Goal: Task Accomplishment & Management: Manage account settings

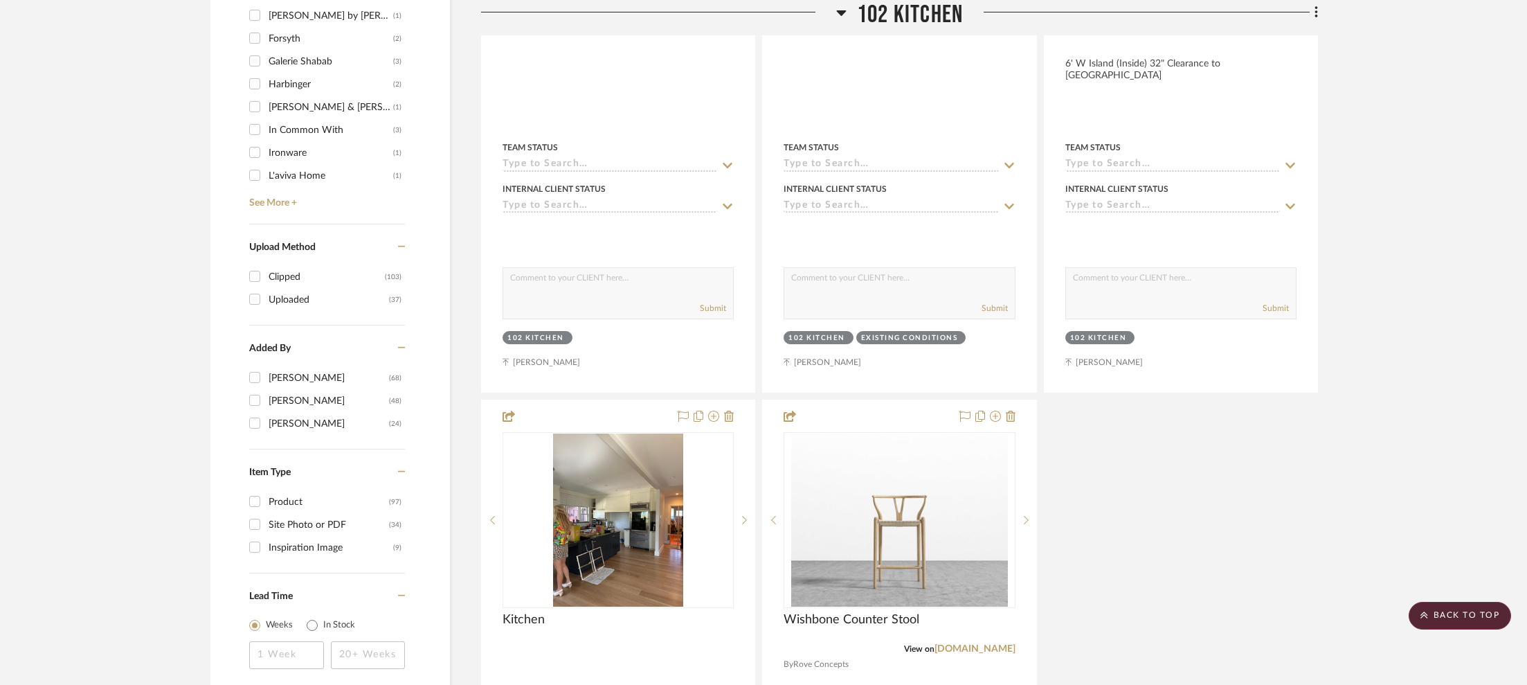
scroll to position [1301, 0]
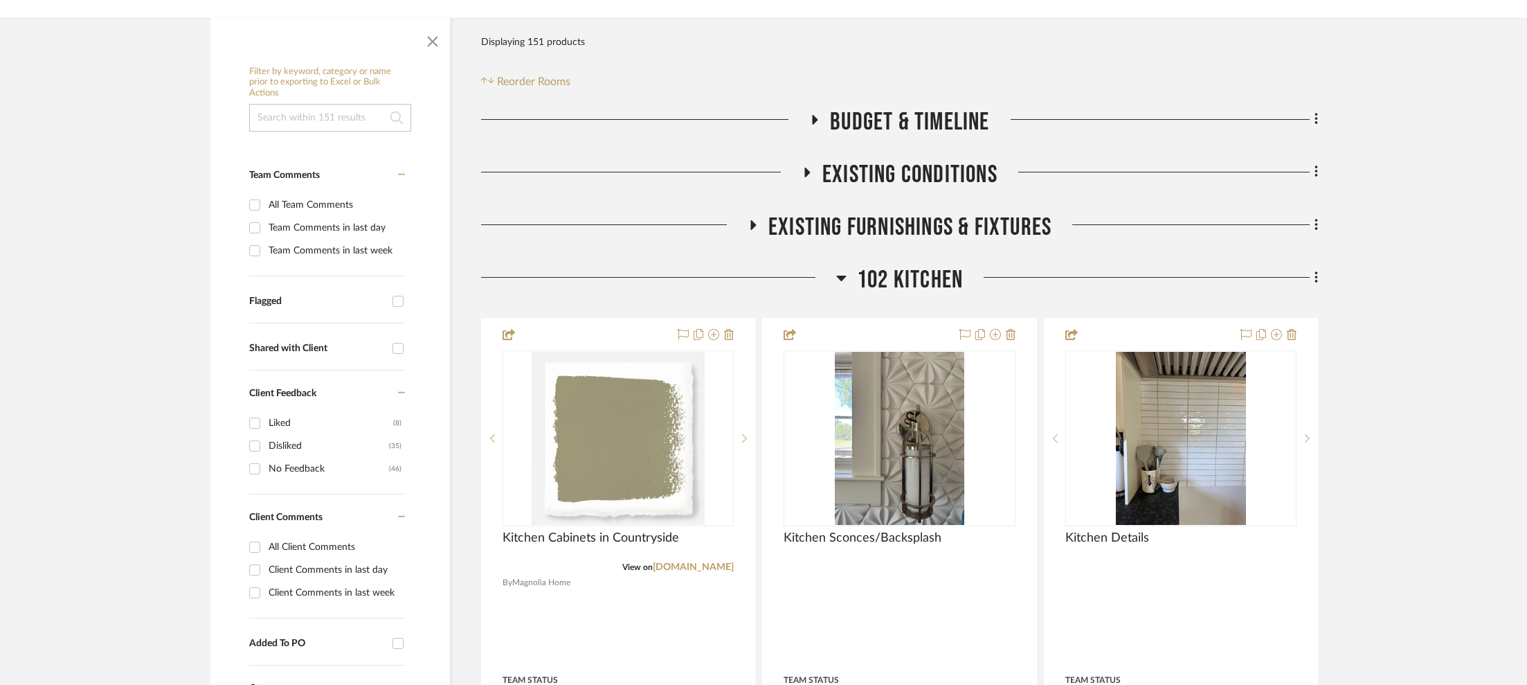
scroll to position [214, 0]
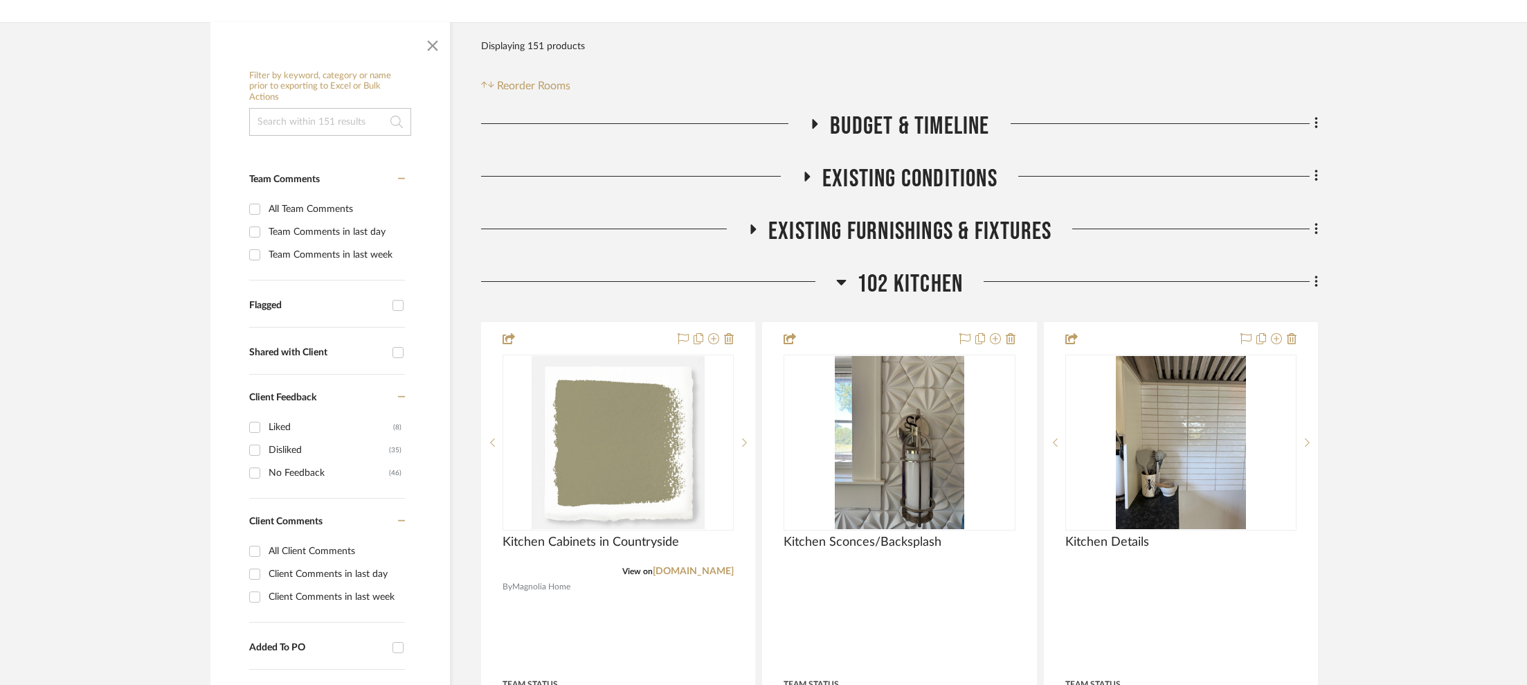
click at [914, 280] on span "102 Kitchen" at bounding box center [910, 284] width 106 height 30
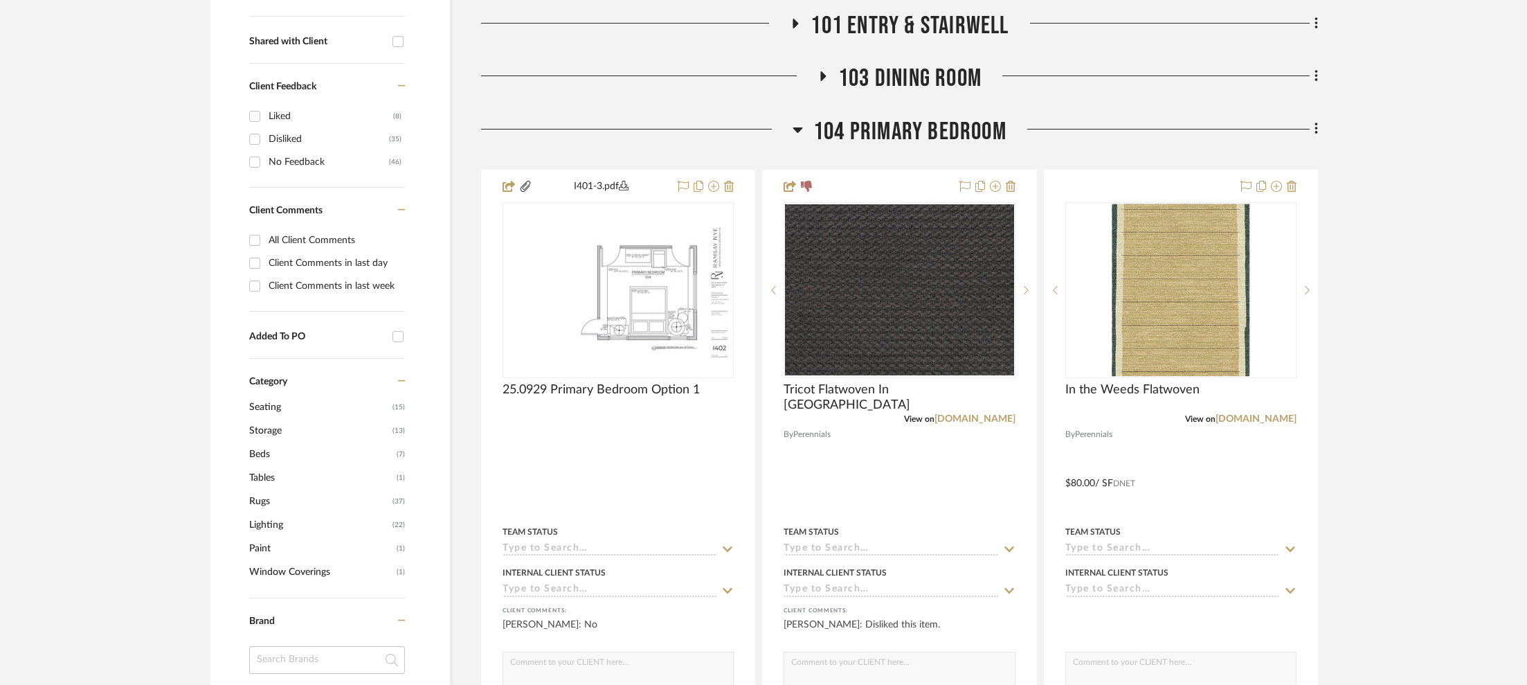
scroll to position [525, 0]
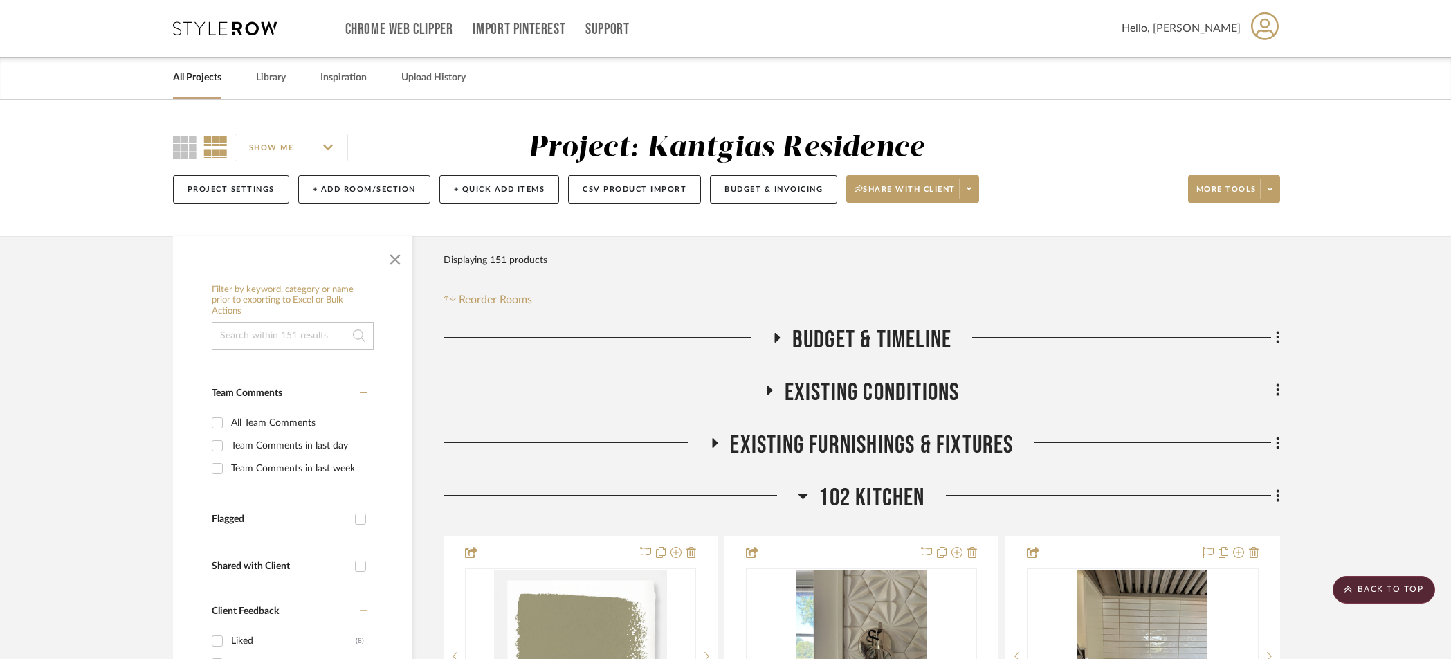
click at [180, 73] on link "All Projects" at bounding box center [197, 78] width 48 height 19
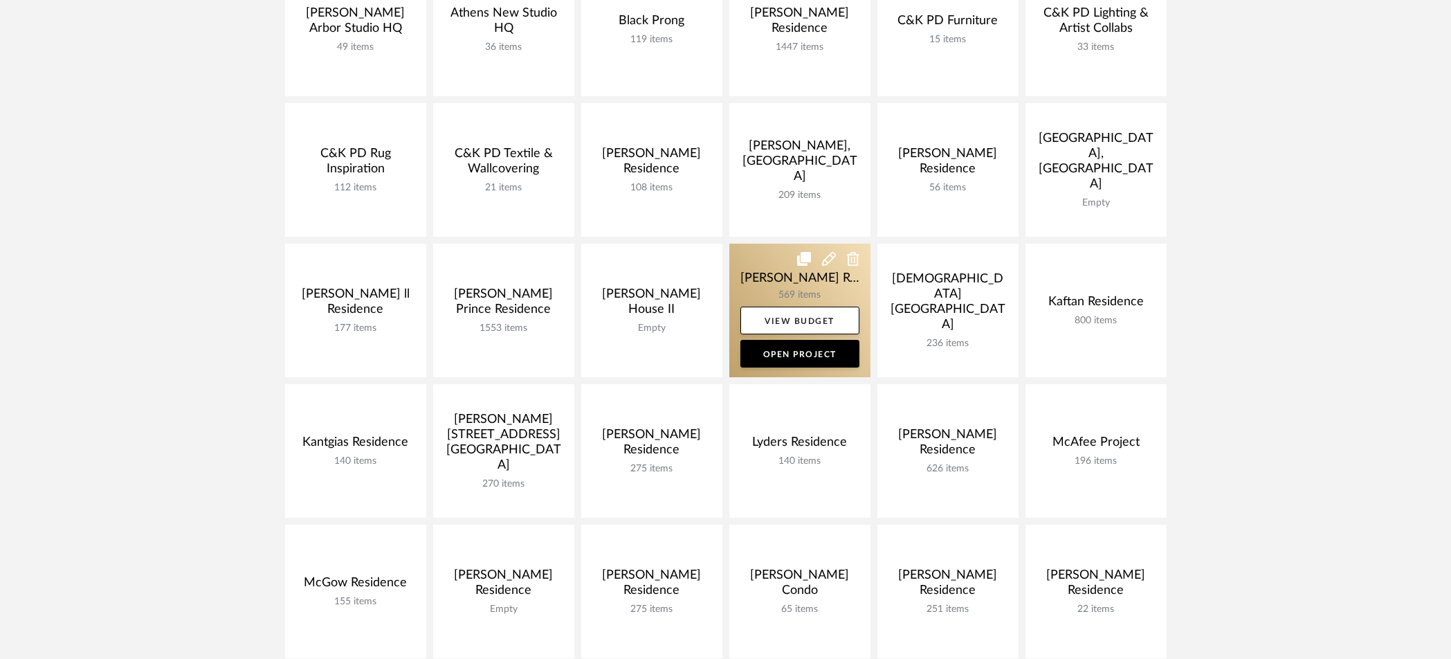
scroll to position [537, 0]
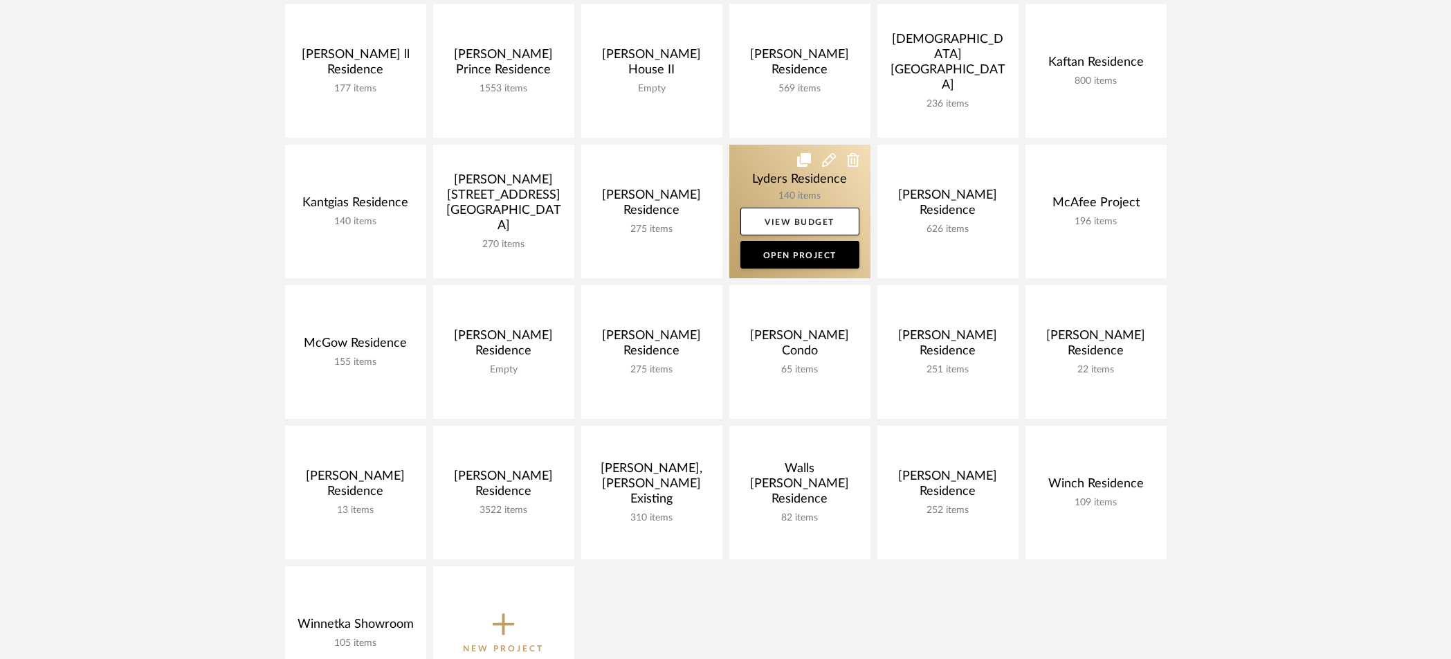
click at [778, 181] on link at bounding box center [800, 212] width 141 height 134
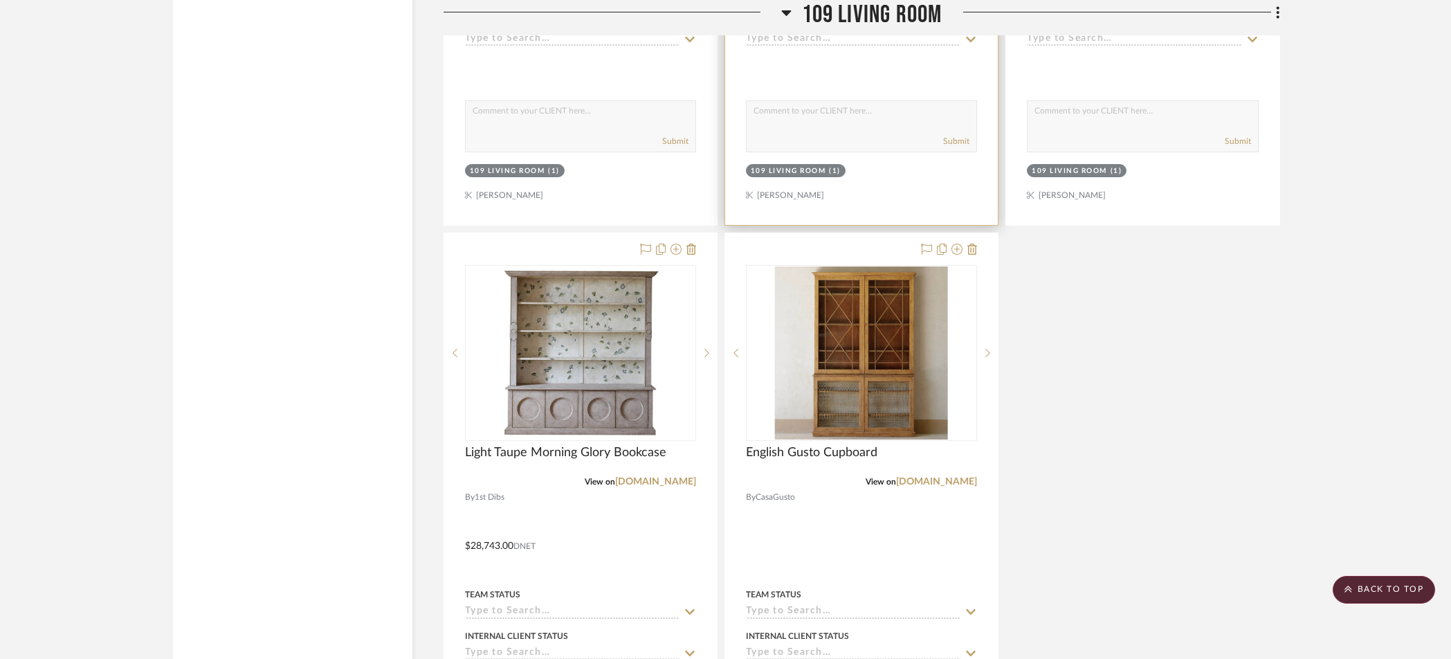
scroll to position [7091, 0]
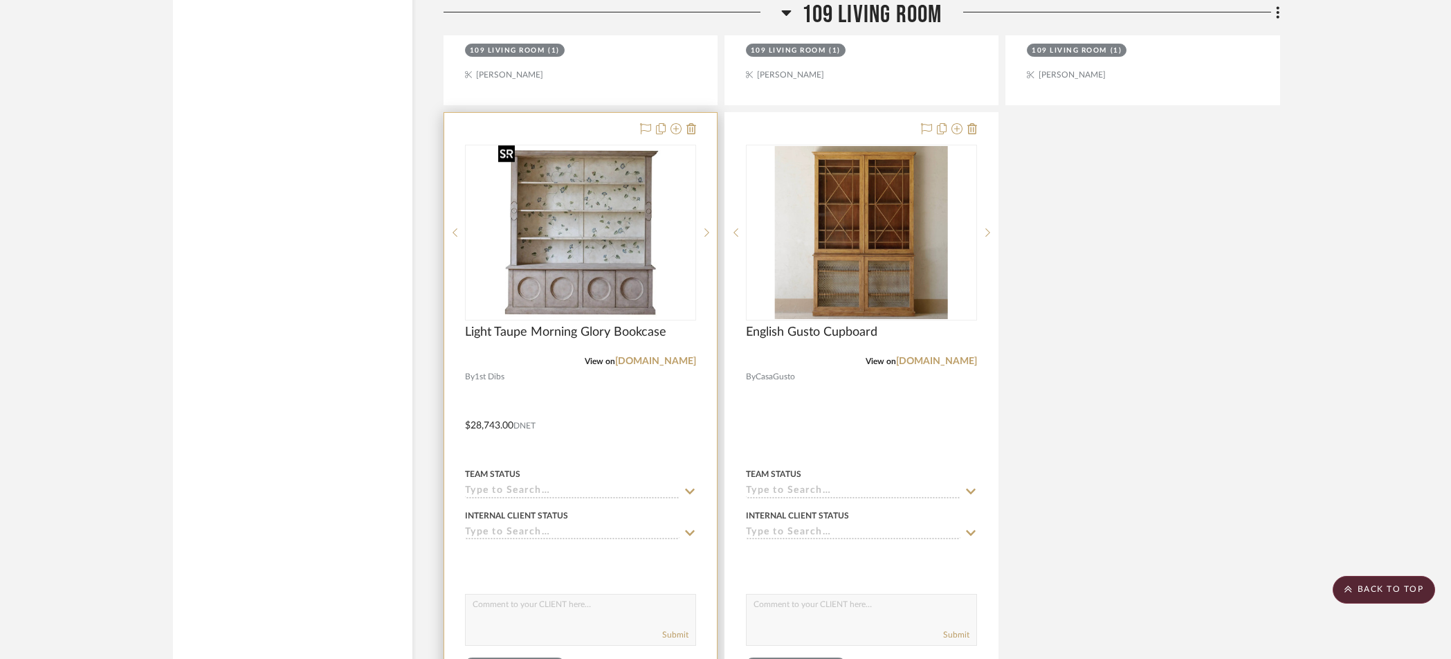
click at [0, 0] on img at bounding box center [0, 0] width 0 height 0
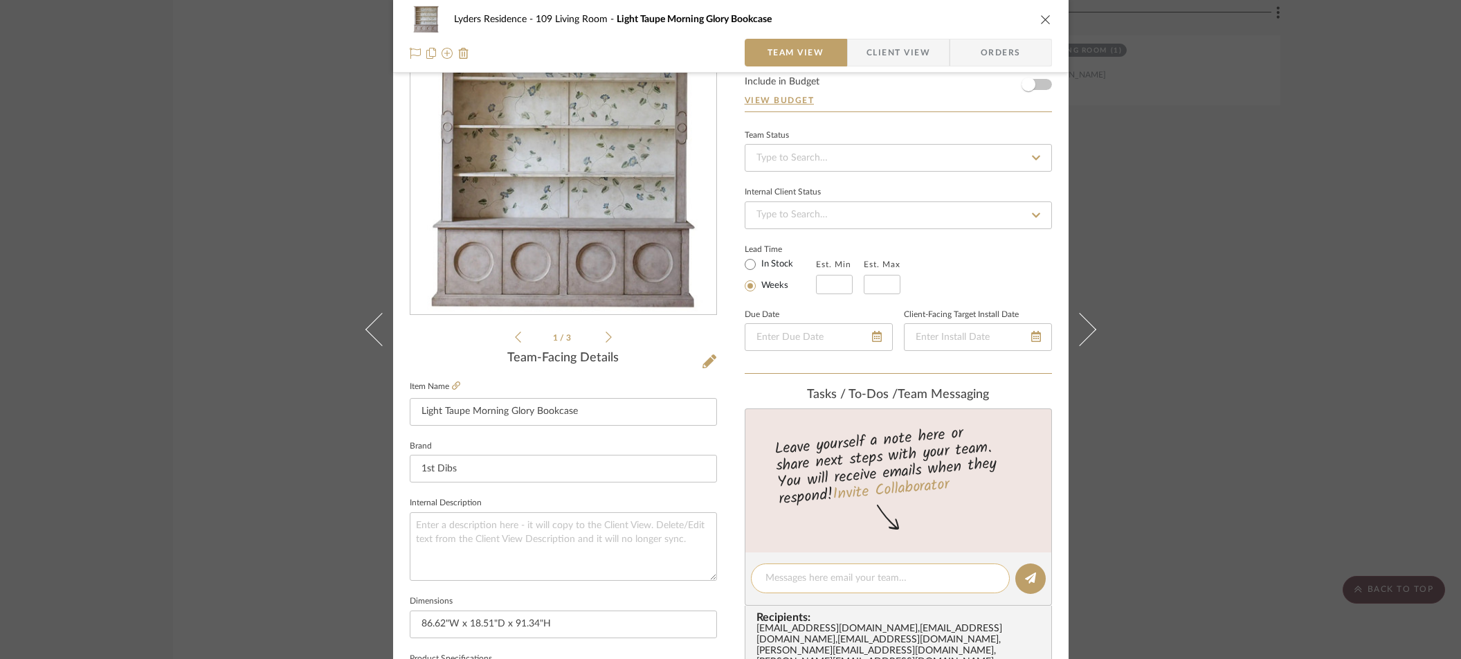
scroll to position [83, 0]
click at [816, 570] on textarea at bounding box center [880, 576] width 230 height 15
type textarea "For"
click at [1312, 278] on div "Lyders Residence 109 Living Room Light Taupe Morning Glory Bookcase Team View C…" at bounding box center [730, 329] width 1461 height 659
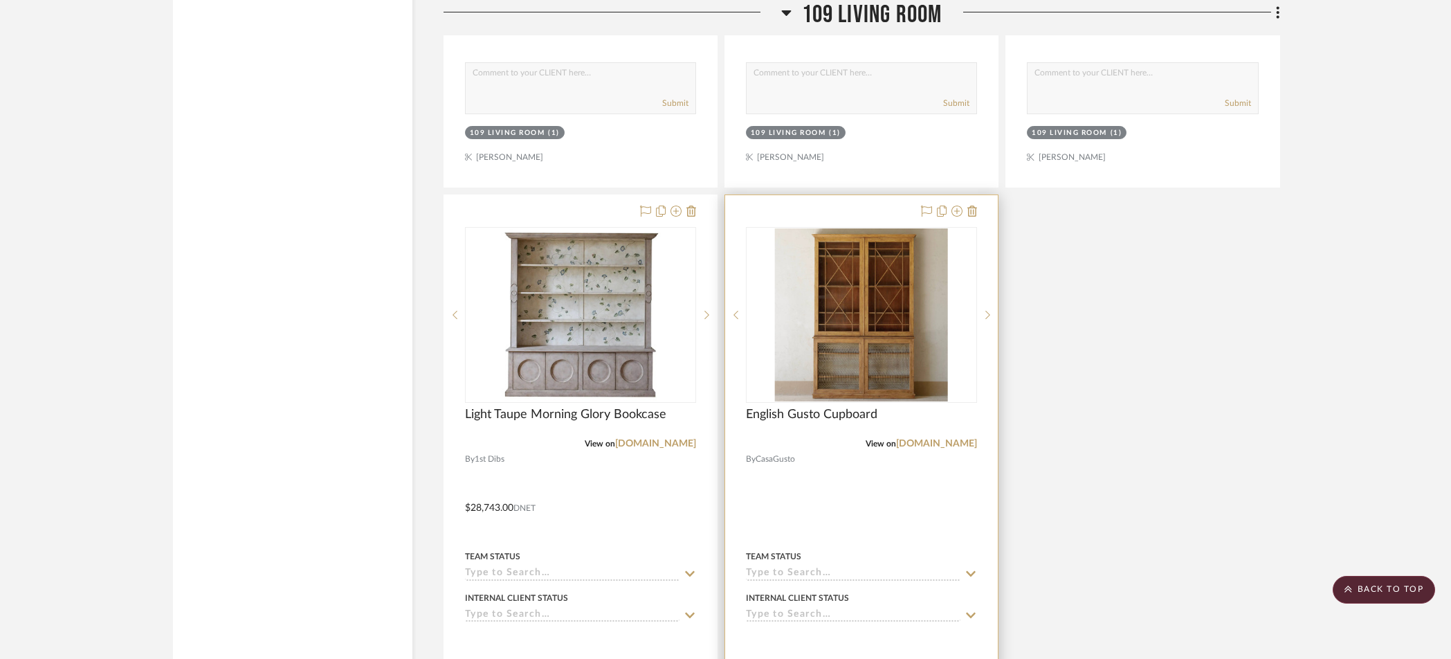
scroll to position [7096, 0]
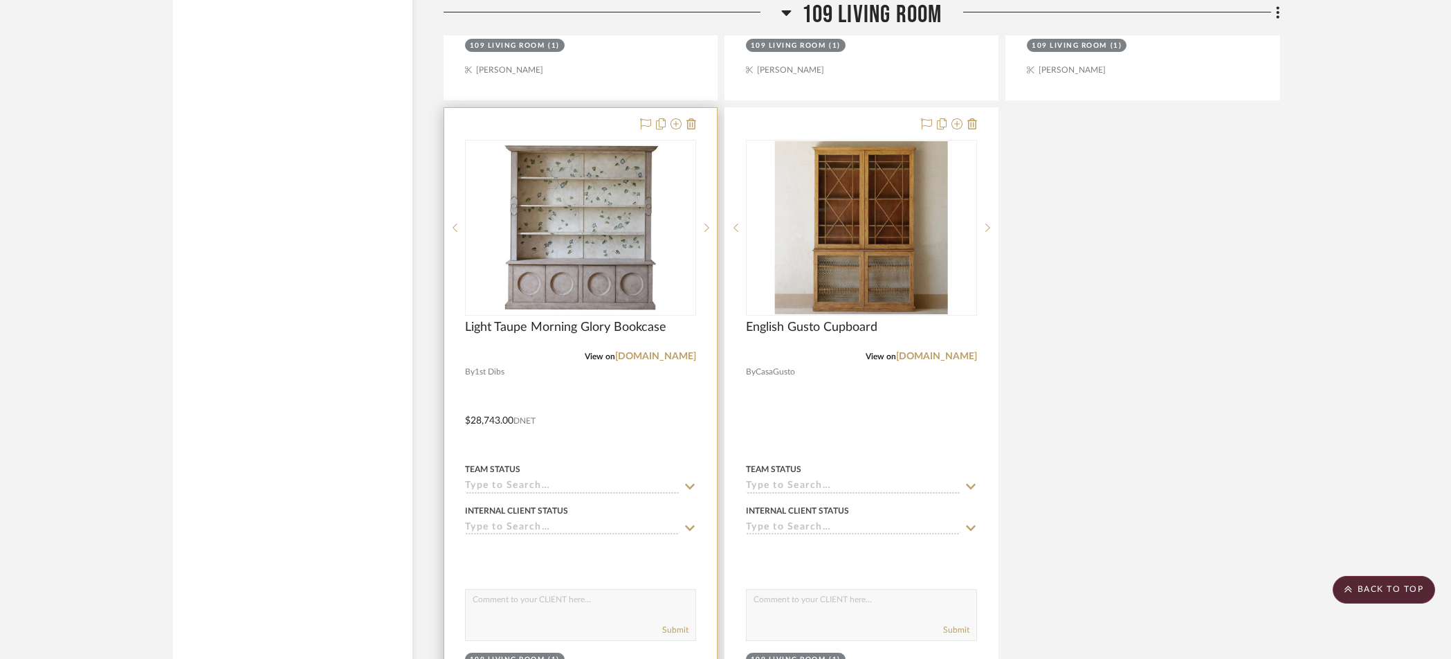
click at [671, 261] on div "0" at bounding box center [581, 228] width 230 height 174
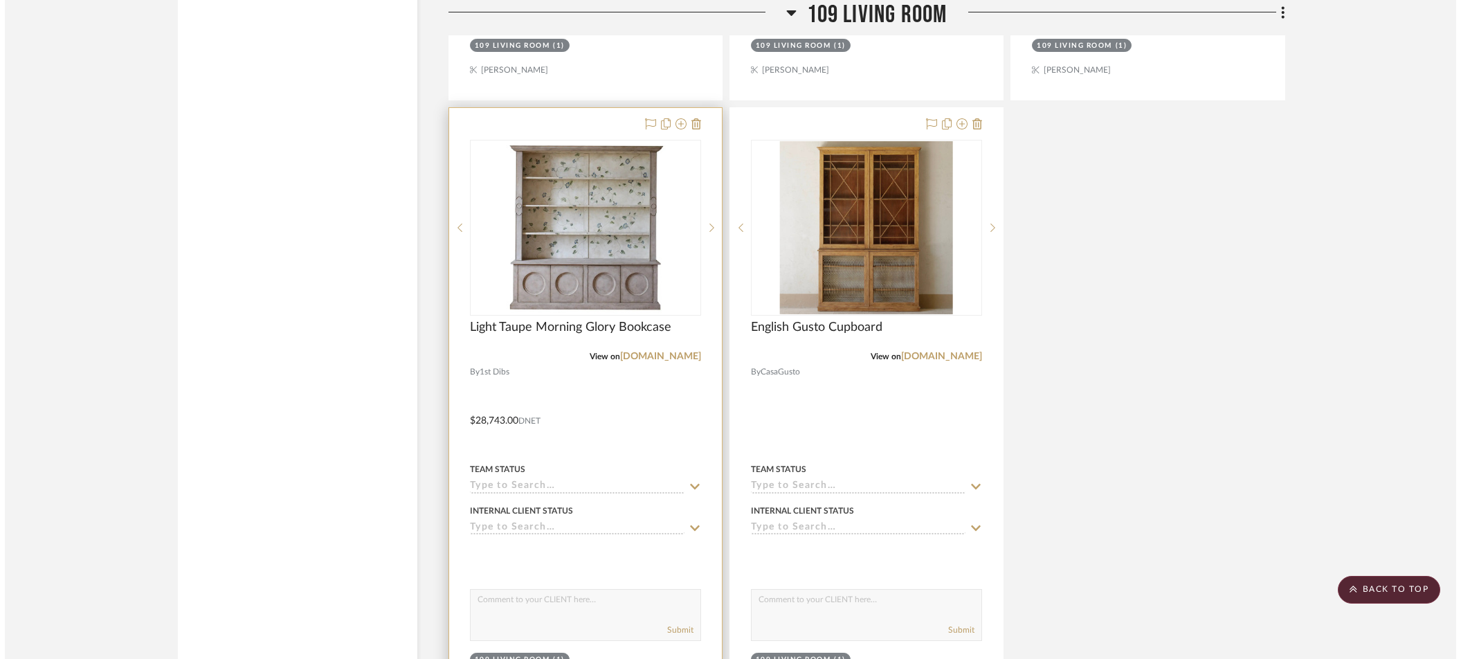
scroll to position [0, 0]
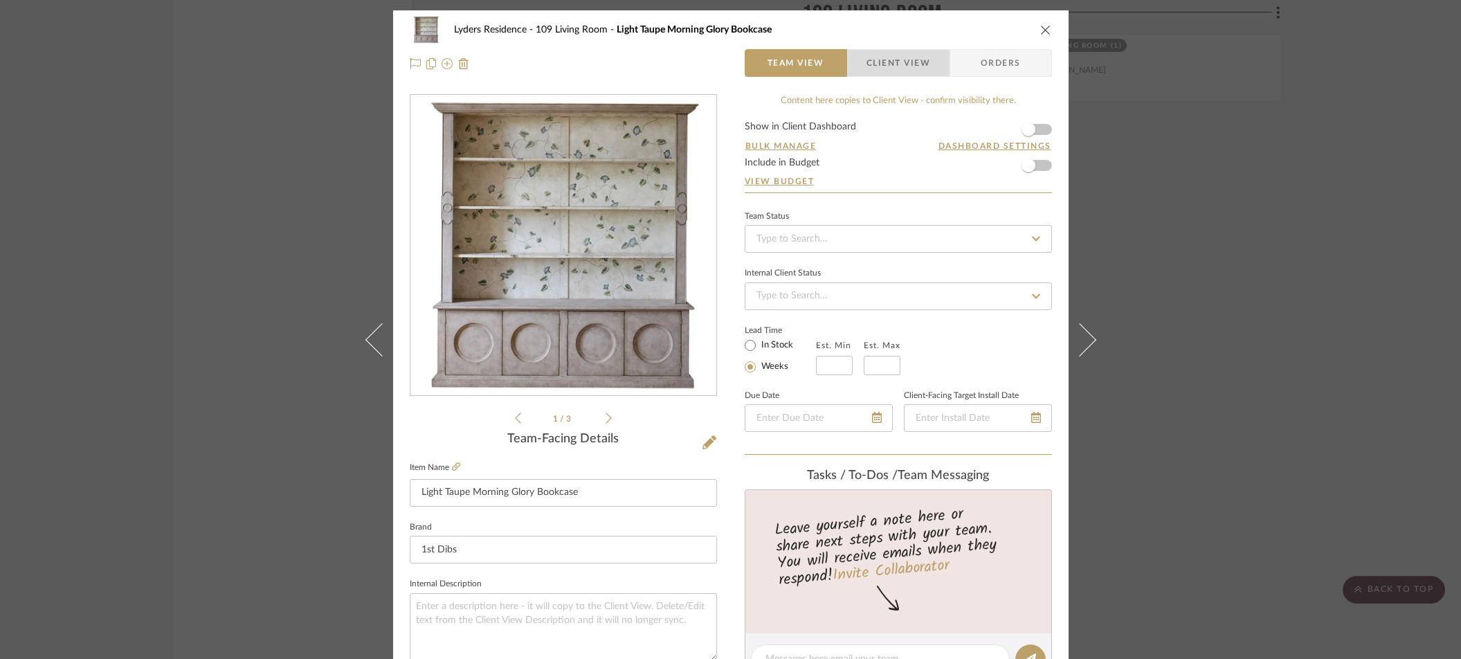
click at [883, 65] on span "Client View" at bounding box center [899, 63] width 64 height 28
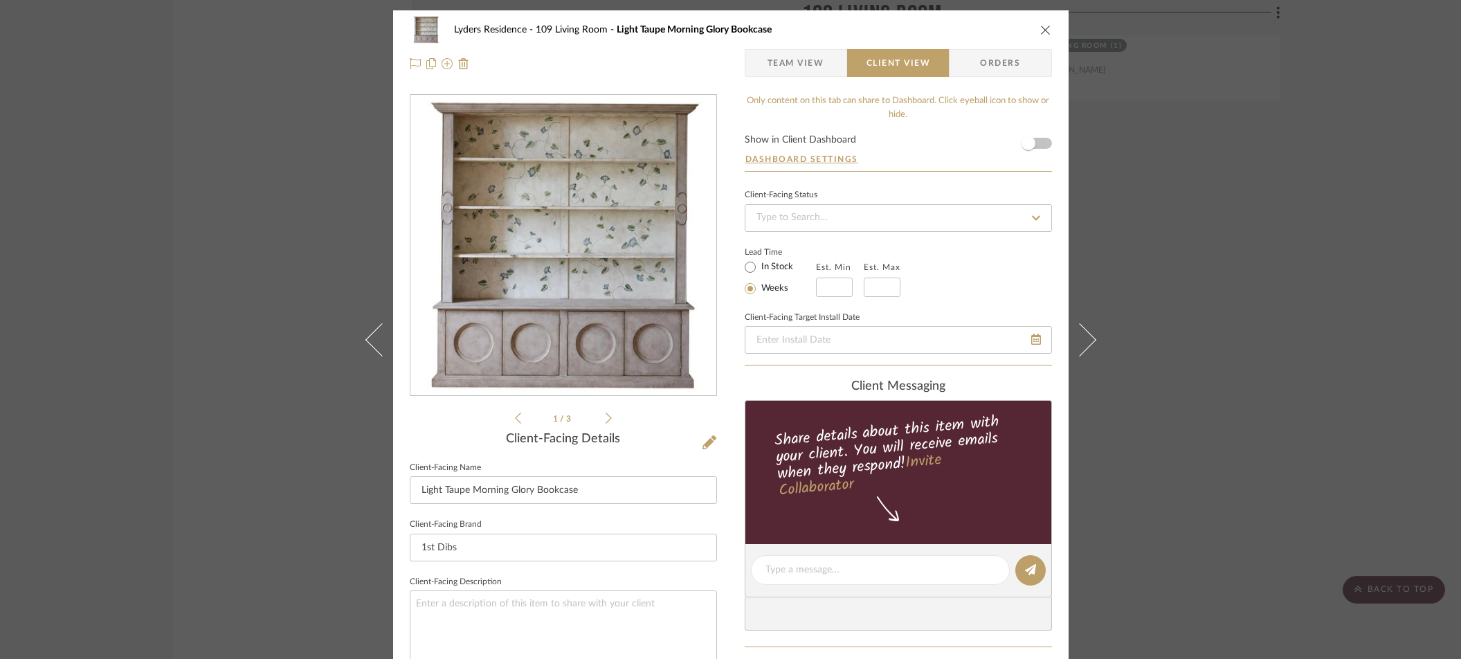
drag, startPoint x: 796, startPoint y: 64, endPoint x: 671, endPoint y: 224, distance: 202.7
click at [796, 64] on span "Team View" at bounding box center [796, 63] width 57 height 28
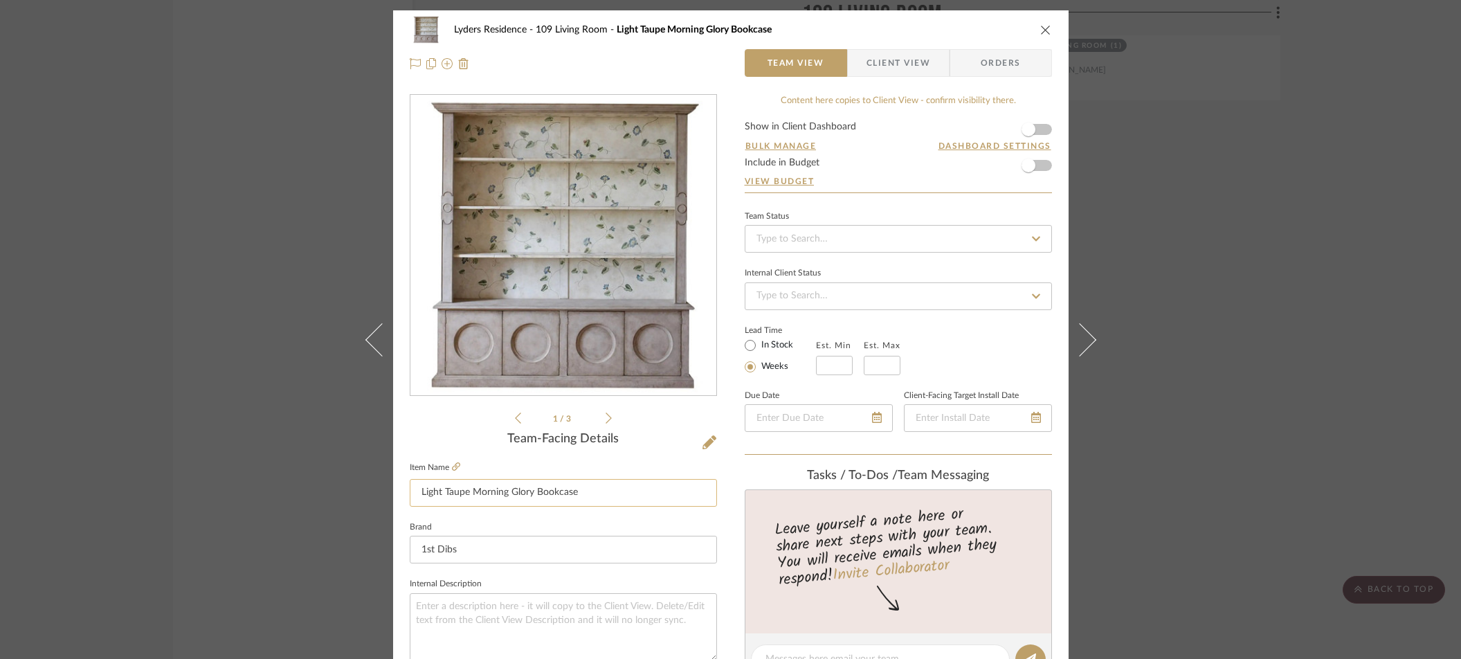
click at [413, 498] on input "Light Taupe Morning Glory Bookcase" at bounding box center [563, 493] width 307 height 28
type input "Light Taupe Morning Glory Bookcase"
click at [525, 514] on sr-form-field "Item Name Light Taupe Morning Glory Bookcase" at bounding box center [563, 488] width 307 height 60
click at [705, 436] on fa-icon at bounding box center [710, 443] width 14 height 14
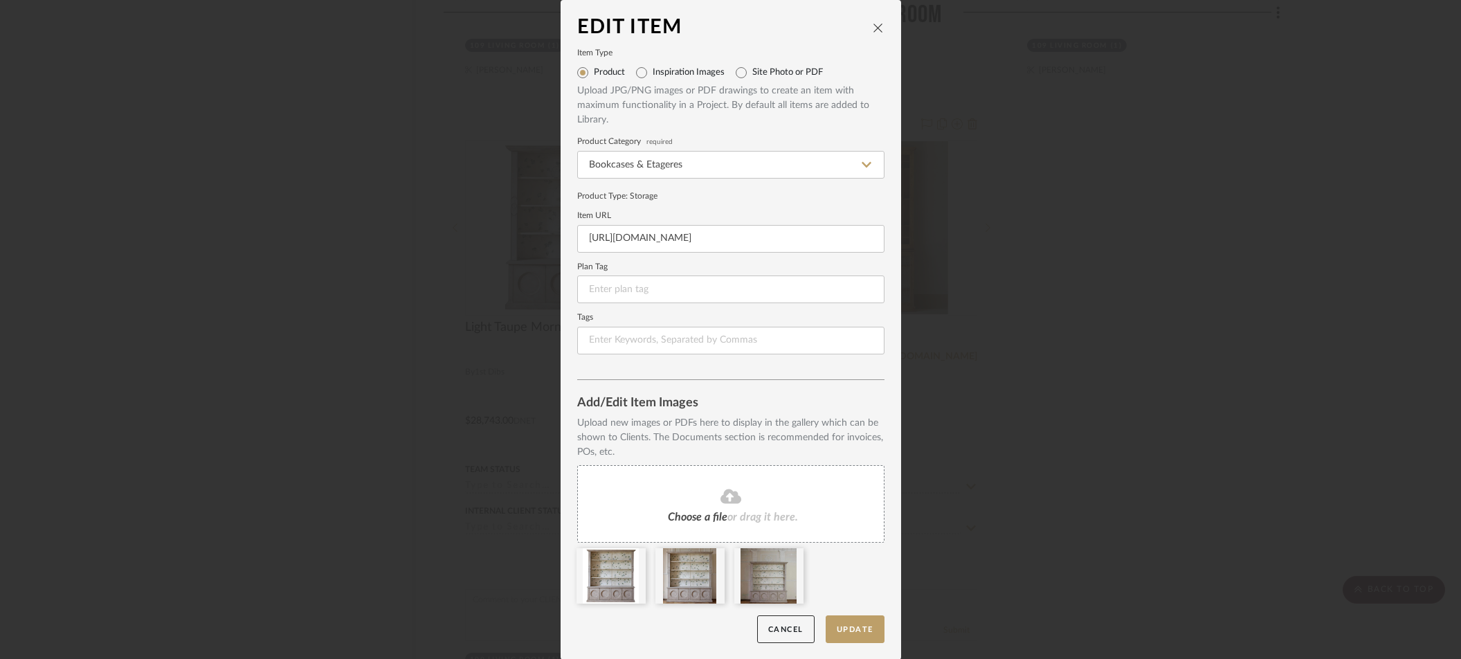
click at [675, 75] on label "Inspiration Images" at bounding box center [689, 72] width 72 height 11
click at [653, 75] on input "Inspiration Images" at bounding box center [642, 73] width 22 height 22
radio input "true"
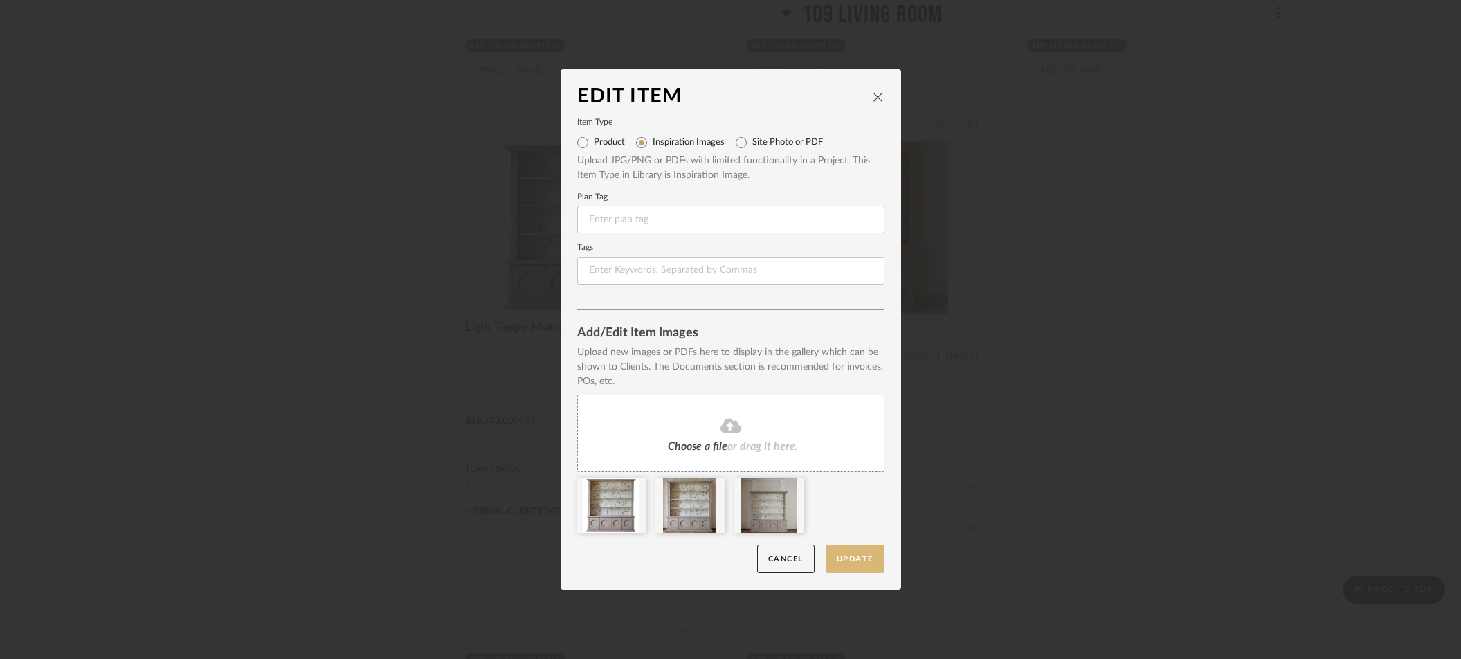
click at [844, 564] on button "Update" at bounding box center [855, 559] width 59 height 28
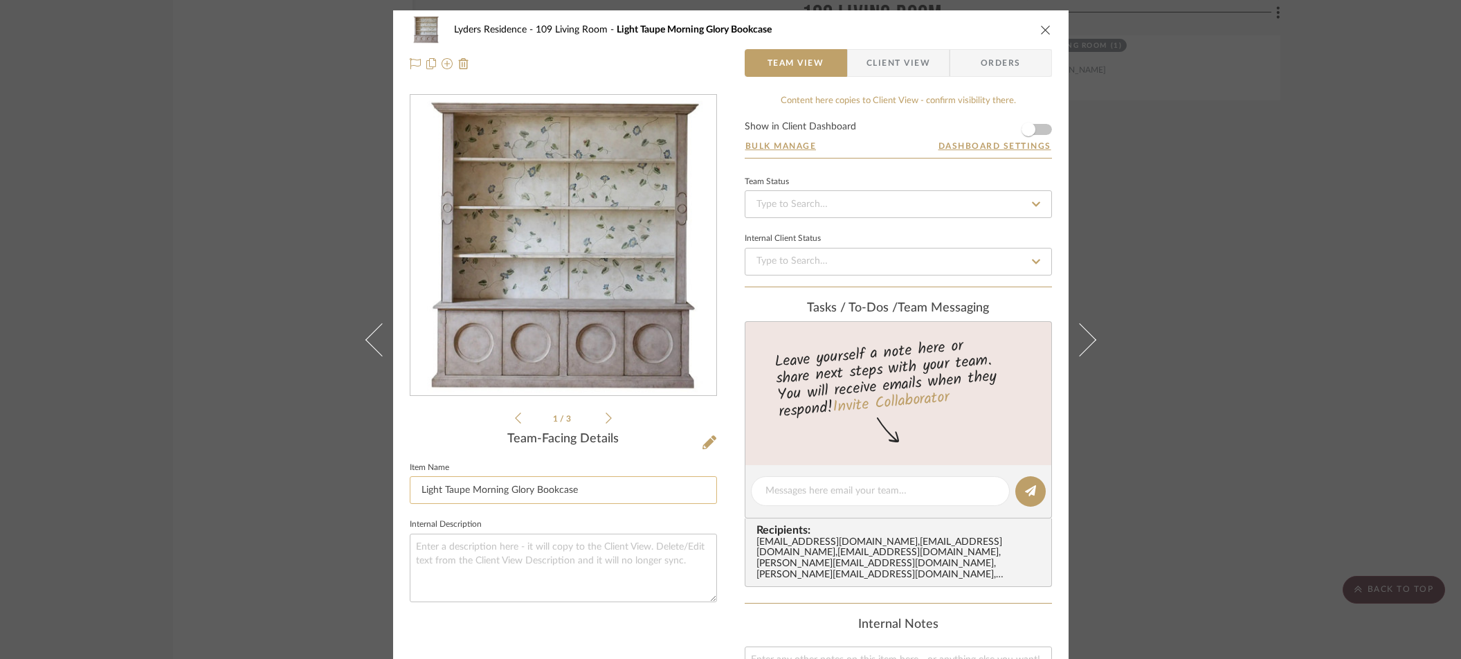
drag, startPoint x: 413, startPoint y: 491, endPoint x: 657, endPoint y: 485, distance: 244.4
click at [657, 485] on input "Light Taupe Morning Glory Bookcase" at bounding box center [563, 490] width 307 height 28
click at [480, 489] on input "Inspiration for Bookcase" at bounding box center [563, 490] width 307 height 28
type input "Inspiration for Custom Bookcase"
click at [547, 538] on textarea at bounding box center [563, 568] width 307 height 69
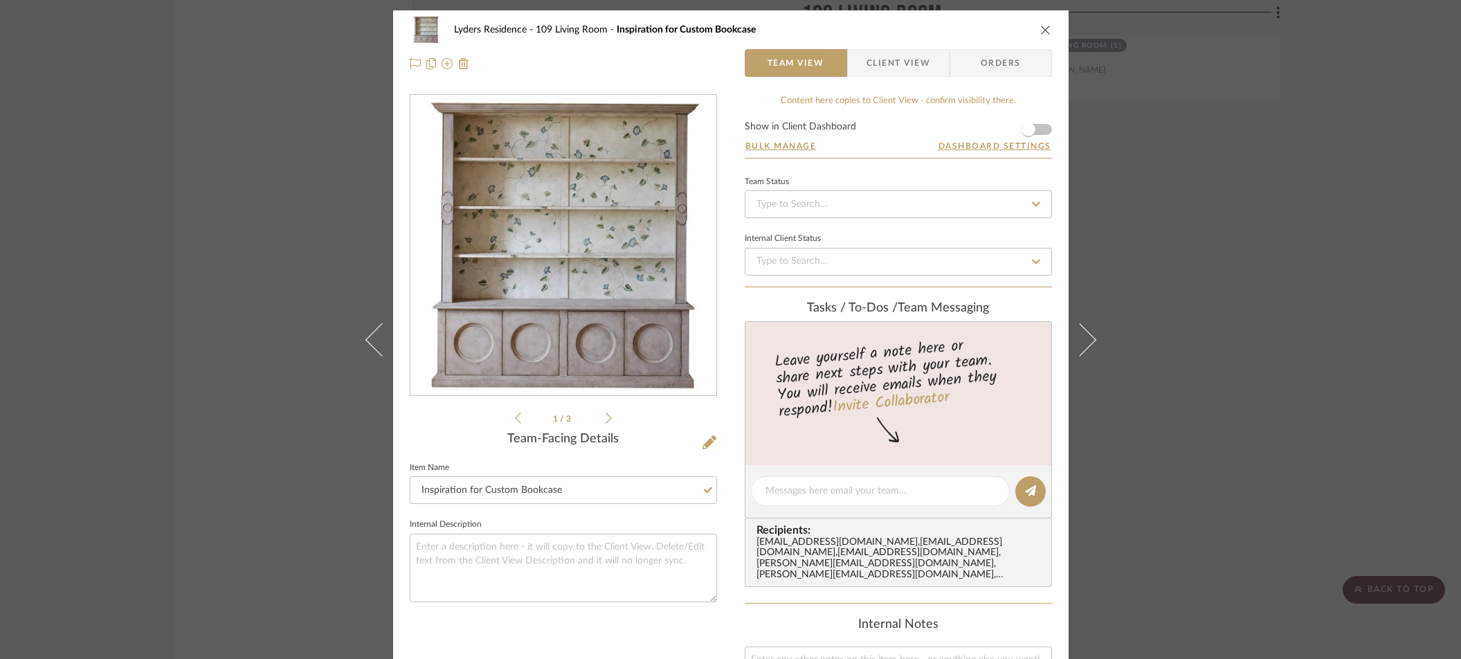
click at [225, 353] on div "Lyders Residence 109 Living Room Inspiration for Custom Bookcase Team View Clie…" at bounding box center [730, 329] width 1461 height 659
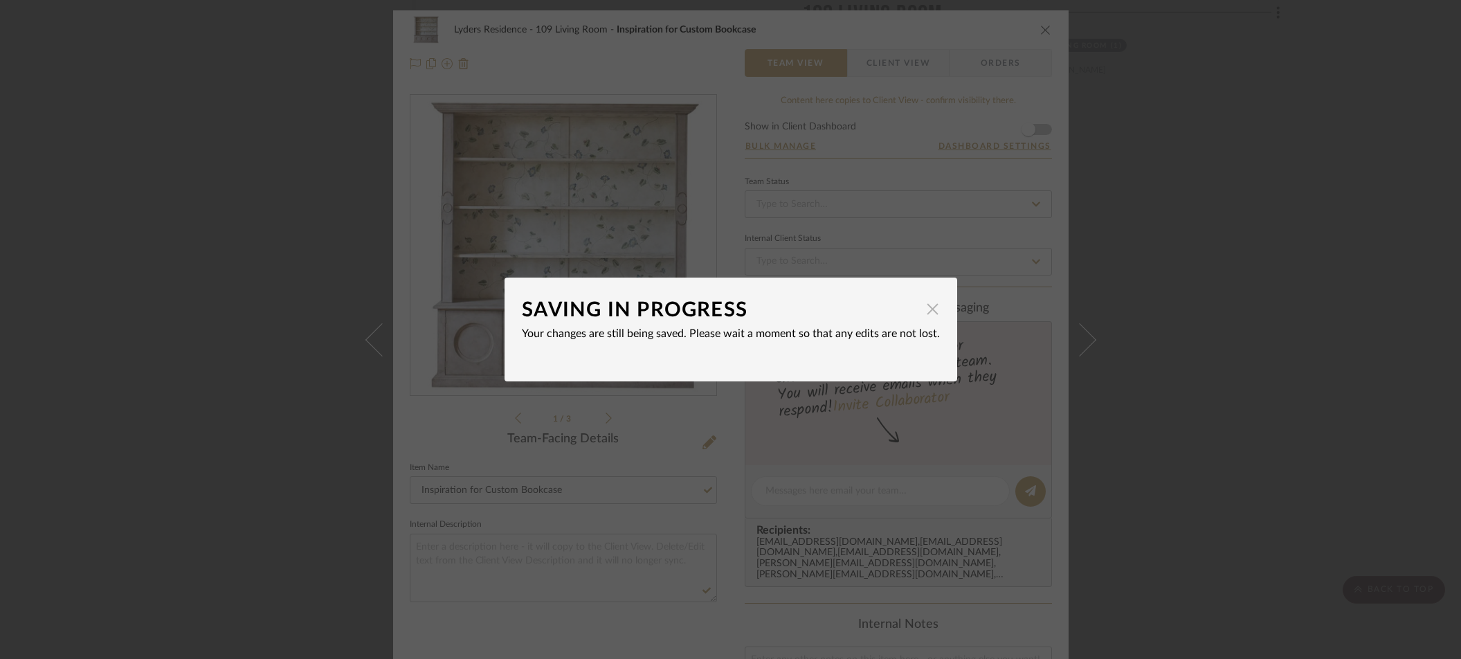
click at [929, 306] on span "button" at bounding box center [933, 309] width 28 height 28
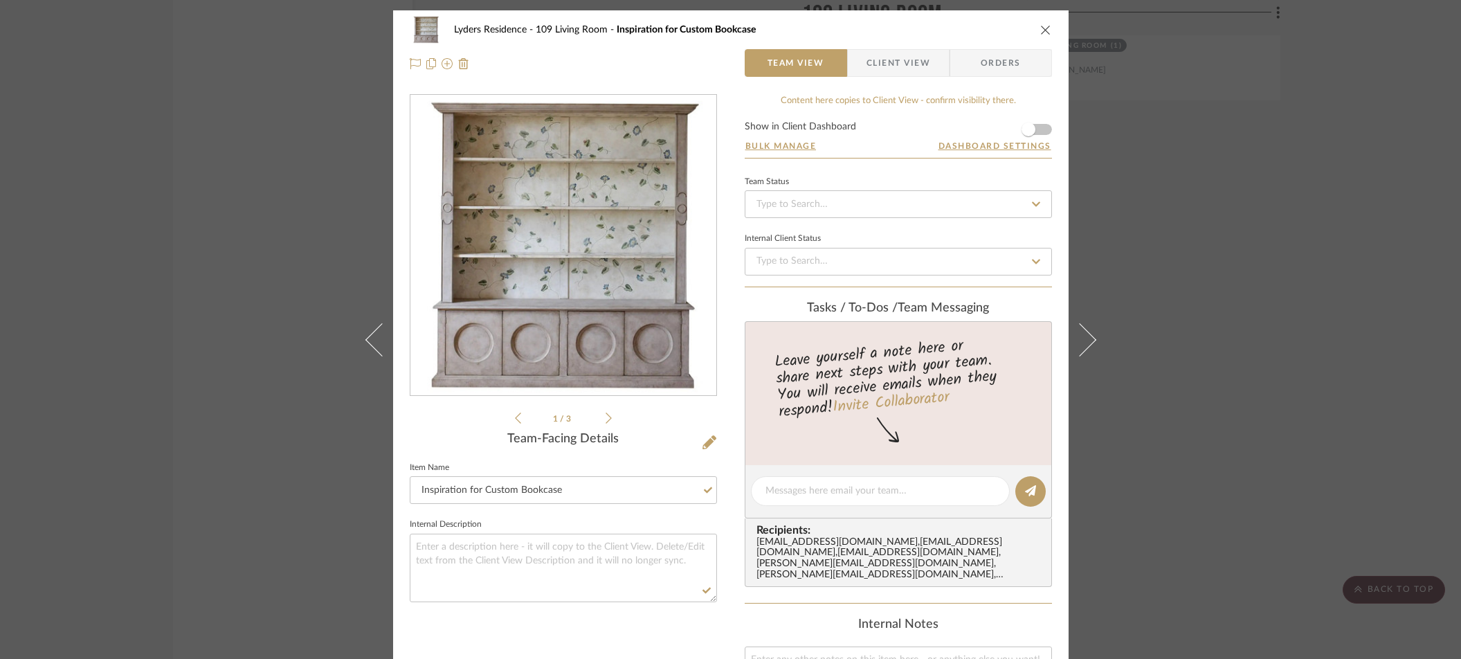
click at [146, 208] on div "Lyders Residence 109 Living Room Inspiration for Custom Bookcase Team View Clie…" at bounding box center [730, 329] width 1461 height 659
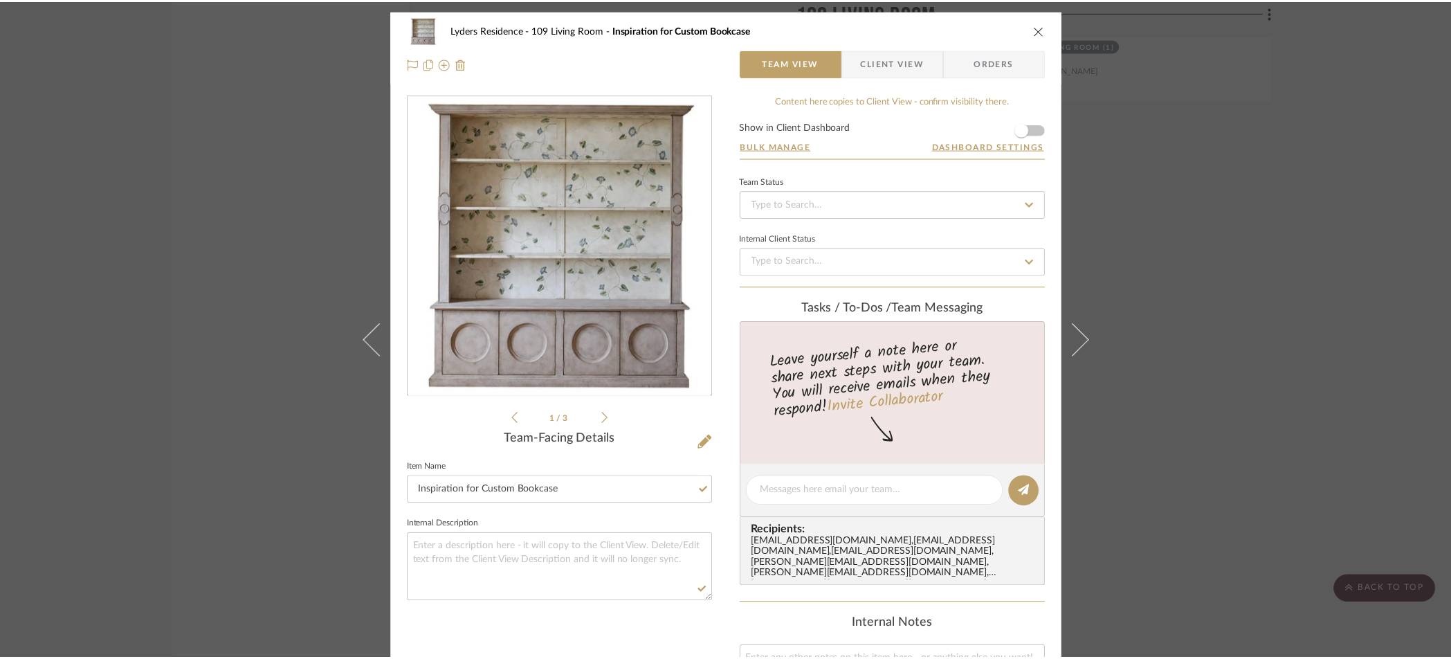
scroll to position [7096, 0]
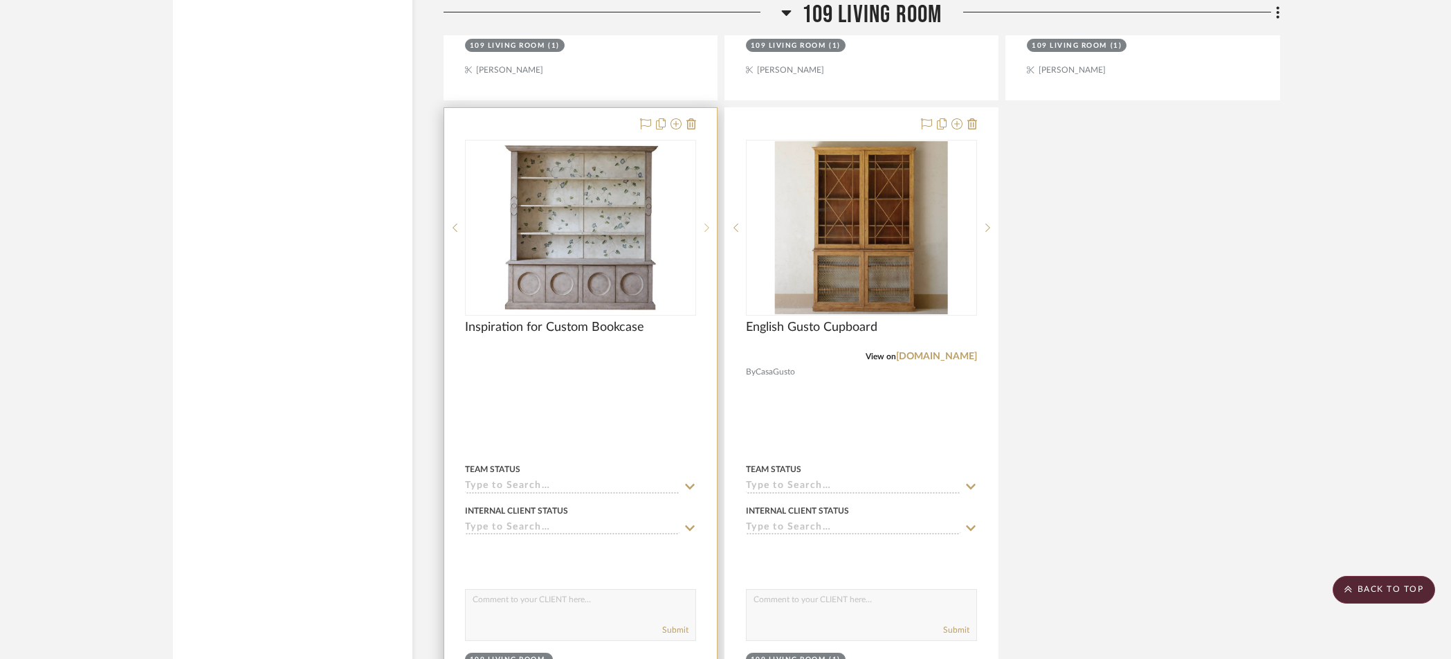
click at [706, 223] on icon at bounding box center [707, 228] width 5 height 10
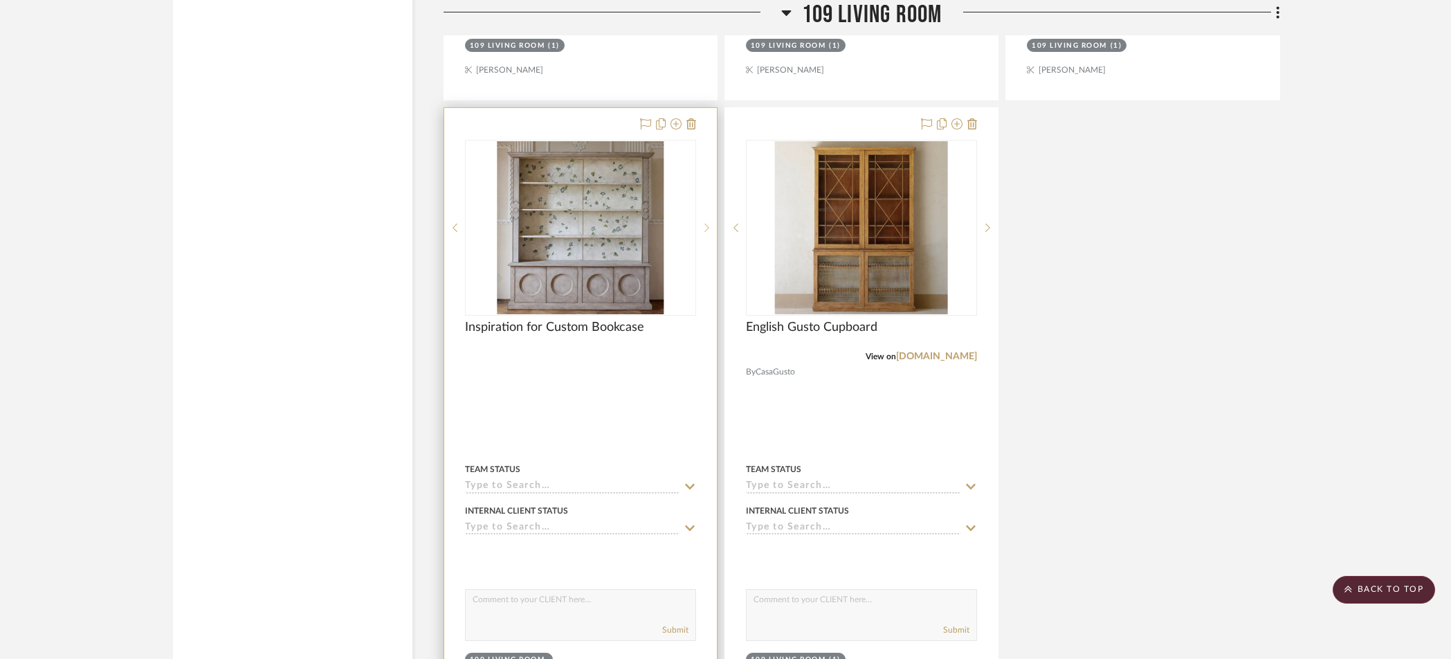
click at [706, 223] on icon at bounding box center [707, 228] width 5 height 10
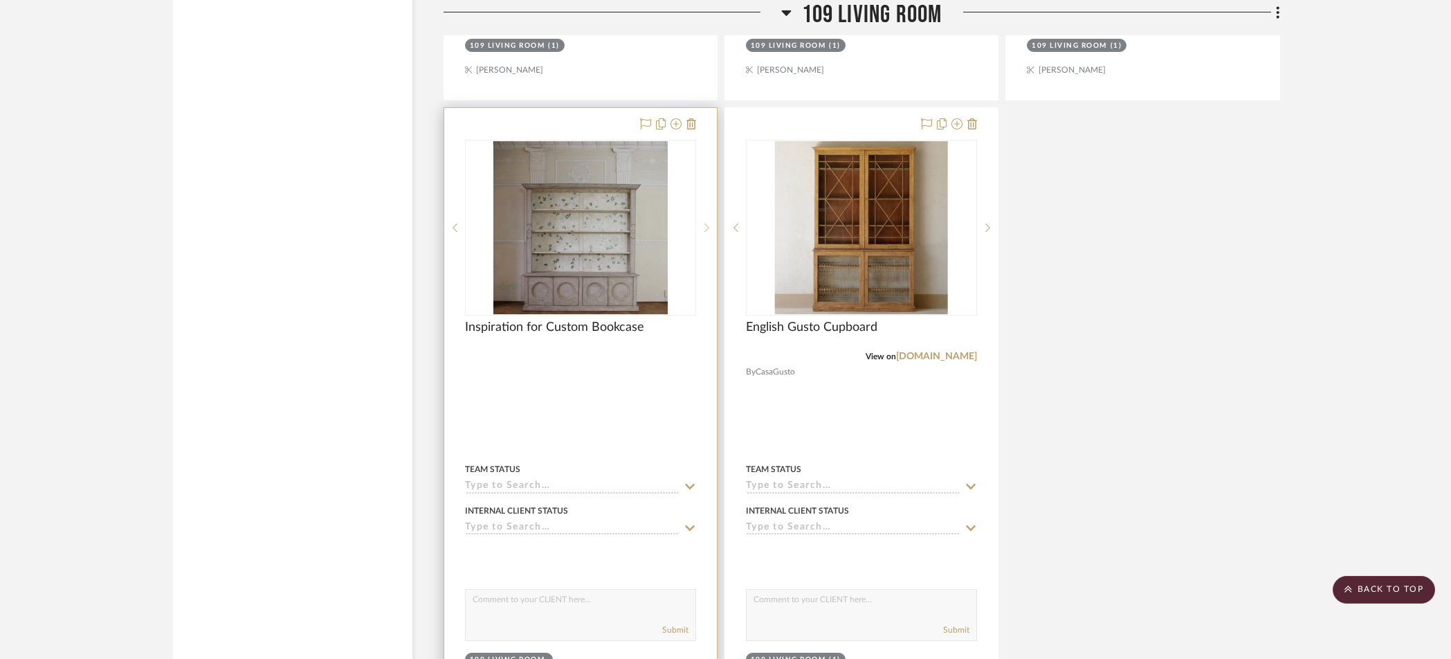
click at [706, 223] on icon at bounding box center [707, 228] width 5 height 10
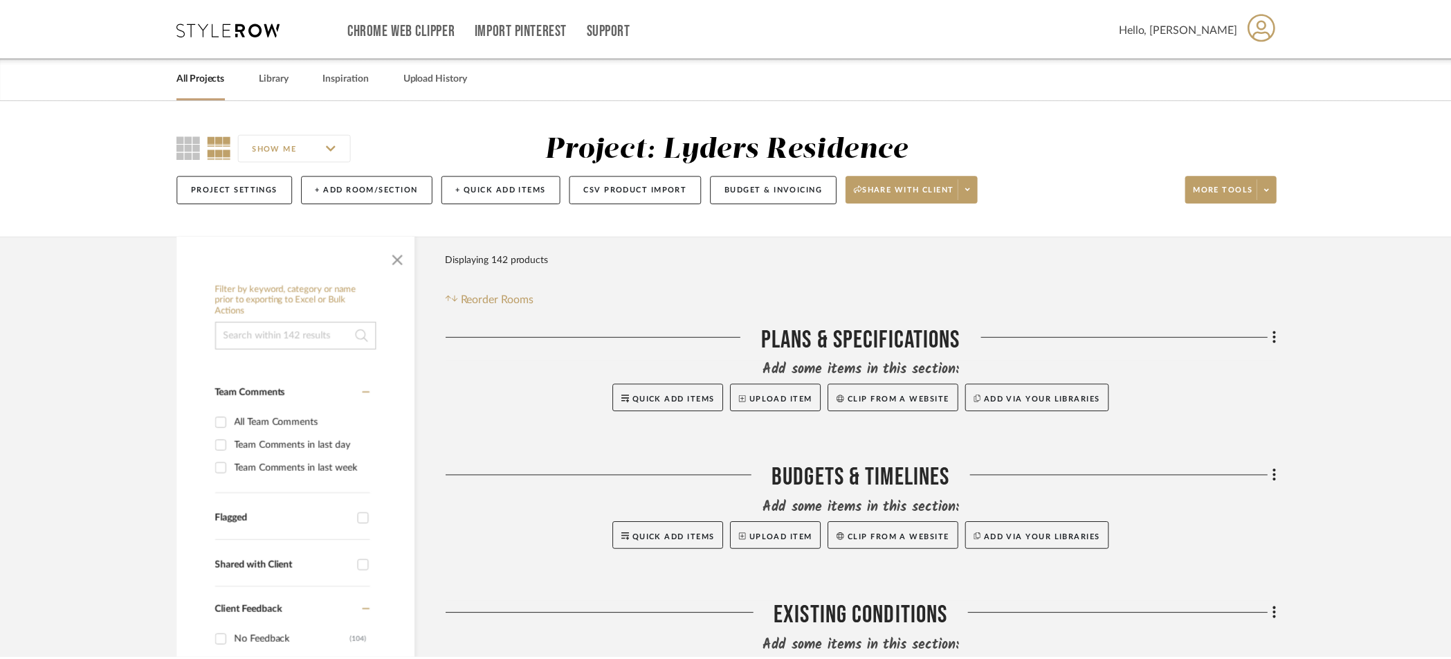
scroll to position [3490, 0]
